Goal: Task Accomplishment & Management: Manage account settings

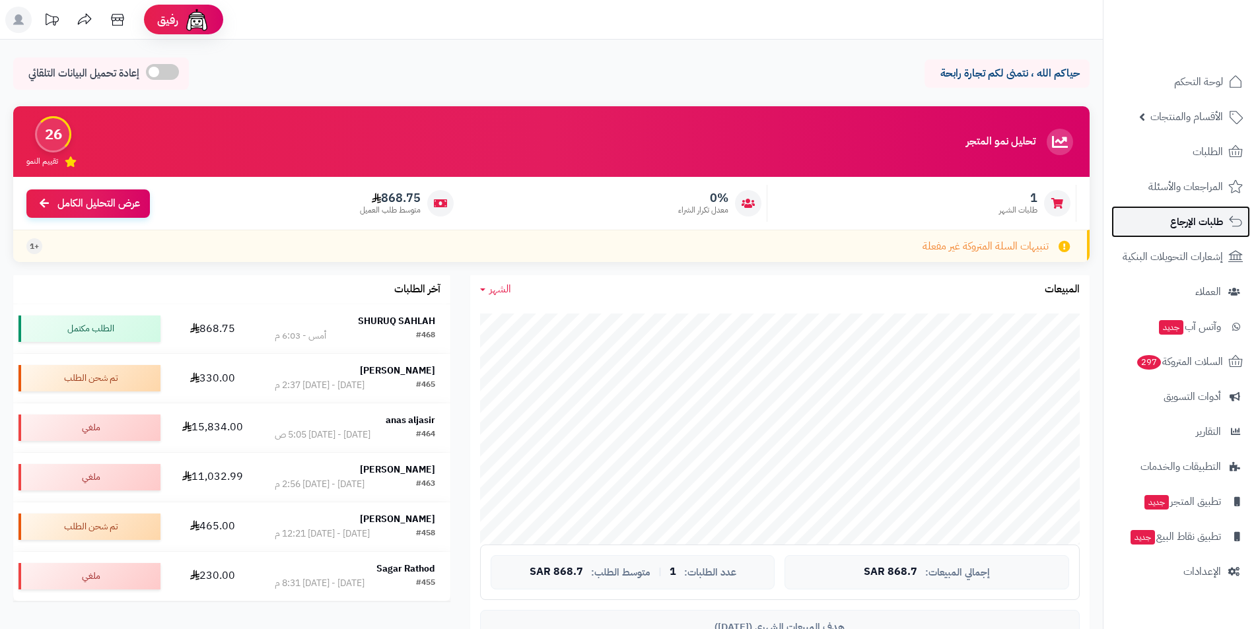
click at [1169, 213] on link "طلبات الإرجاع" at bounding box center [1180, 222] width 139 height 32
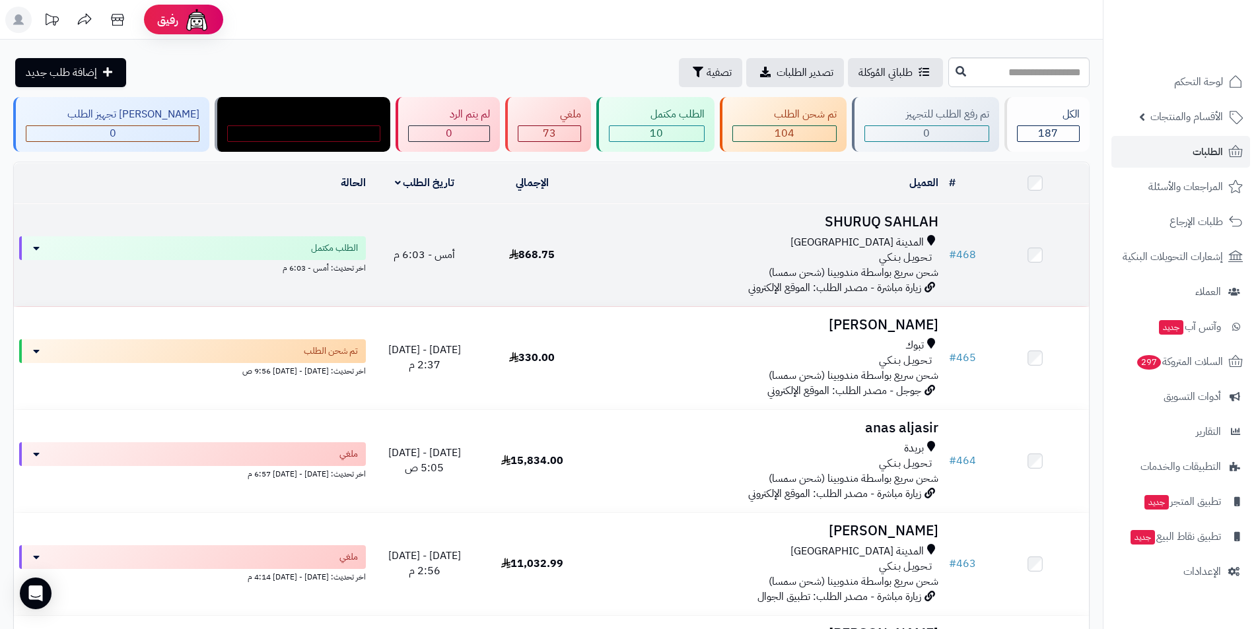
click at [537, 259] on span "868.75" at bounding box center [532, 255] width 46 height 16
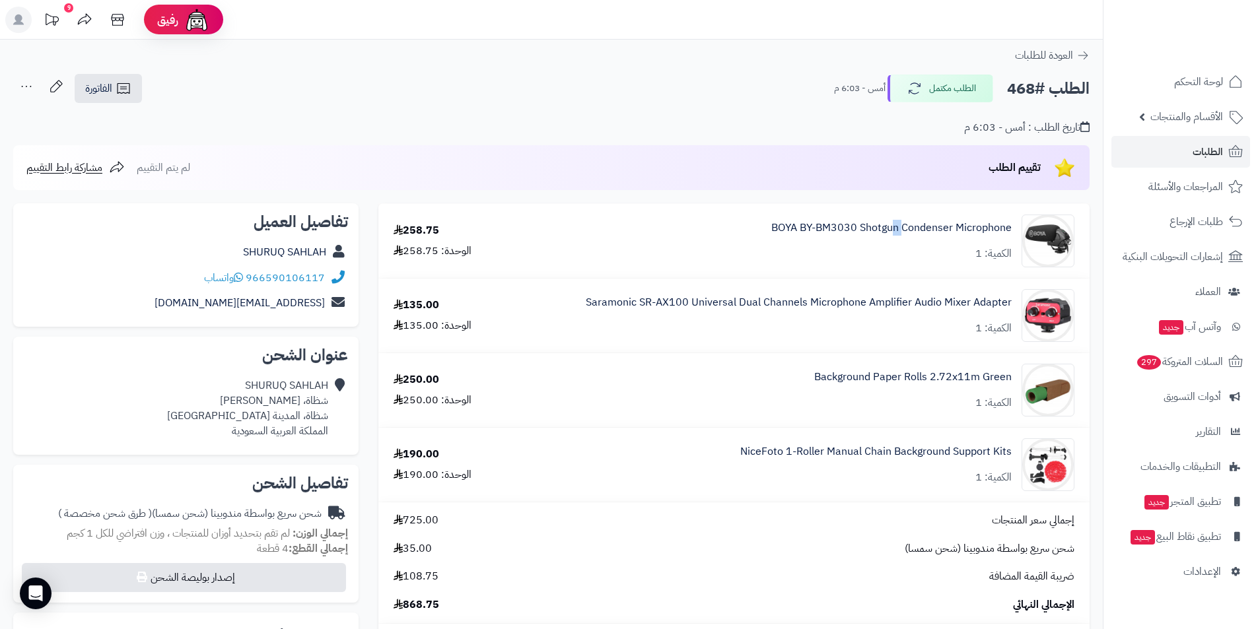
drag, startPoint x: 902, startPoint y: 238, endPoint x: 862, endPoint y: 243, distance: 40.6
click at [884, 239] on div "BOYA BY-BM3030 Shotgun Condenser Microphone الكمية: 1" at bounding box center [891, 241] width 240 height 41
click at [1198, 151] on span "الطلبات" at bounding box center [1207, 152] width 30 height 18
